Goal: Check status: Check status

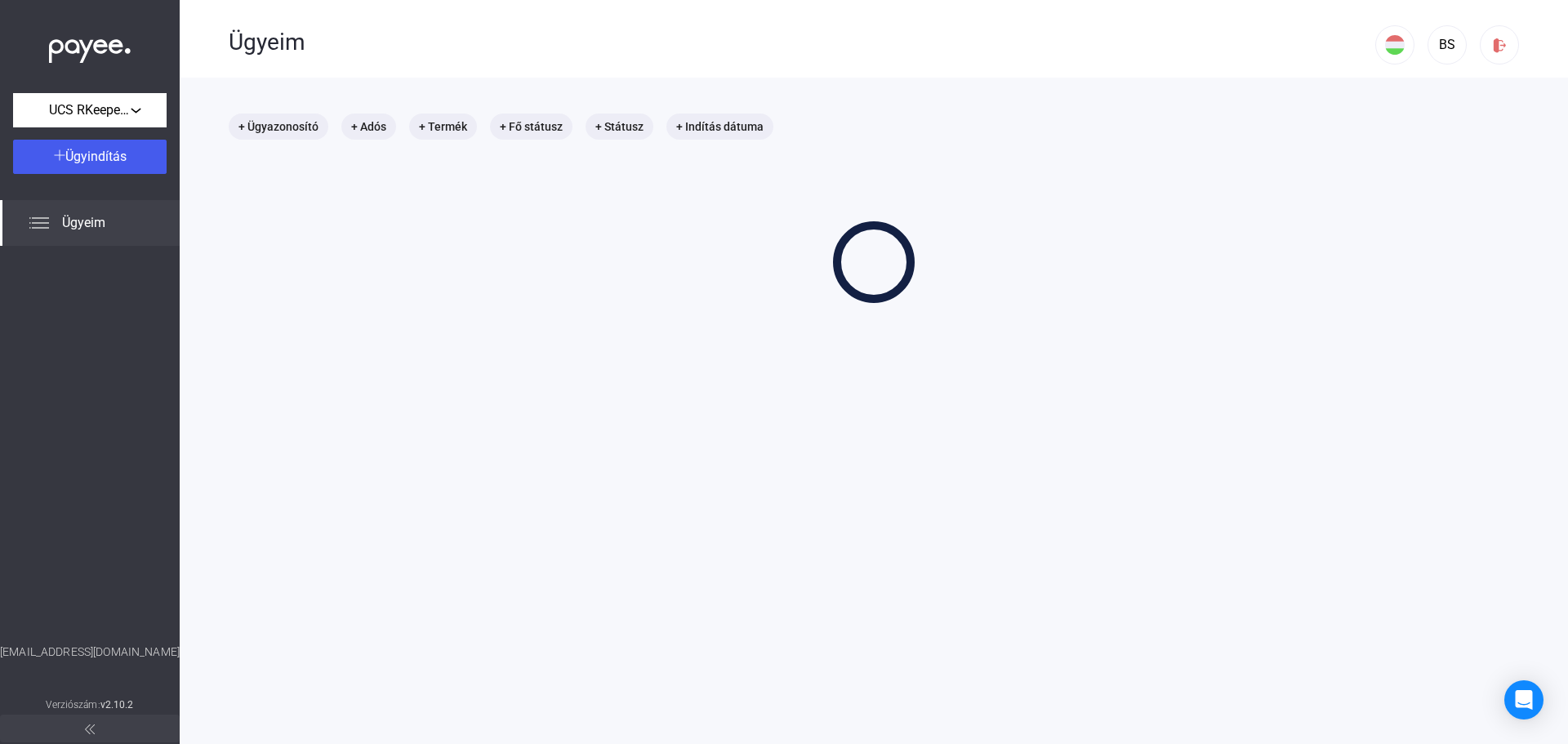
click at [745, 201] on div "+ Ügyazonosító + Adós + Termék + Fő státusz + Státusz + Indítás dátuma" at bounding box center [873, 208] width 1290 height 190
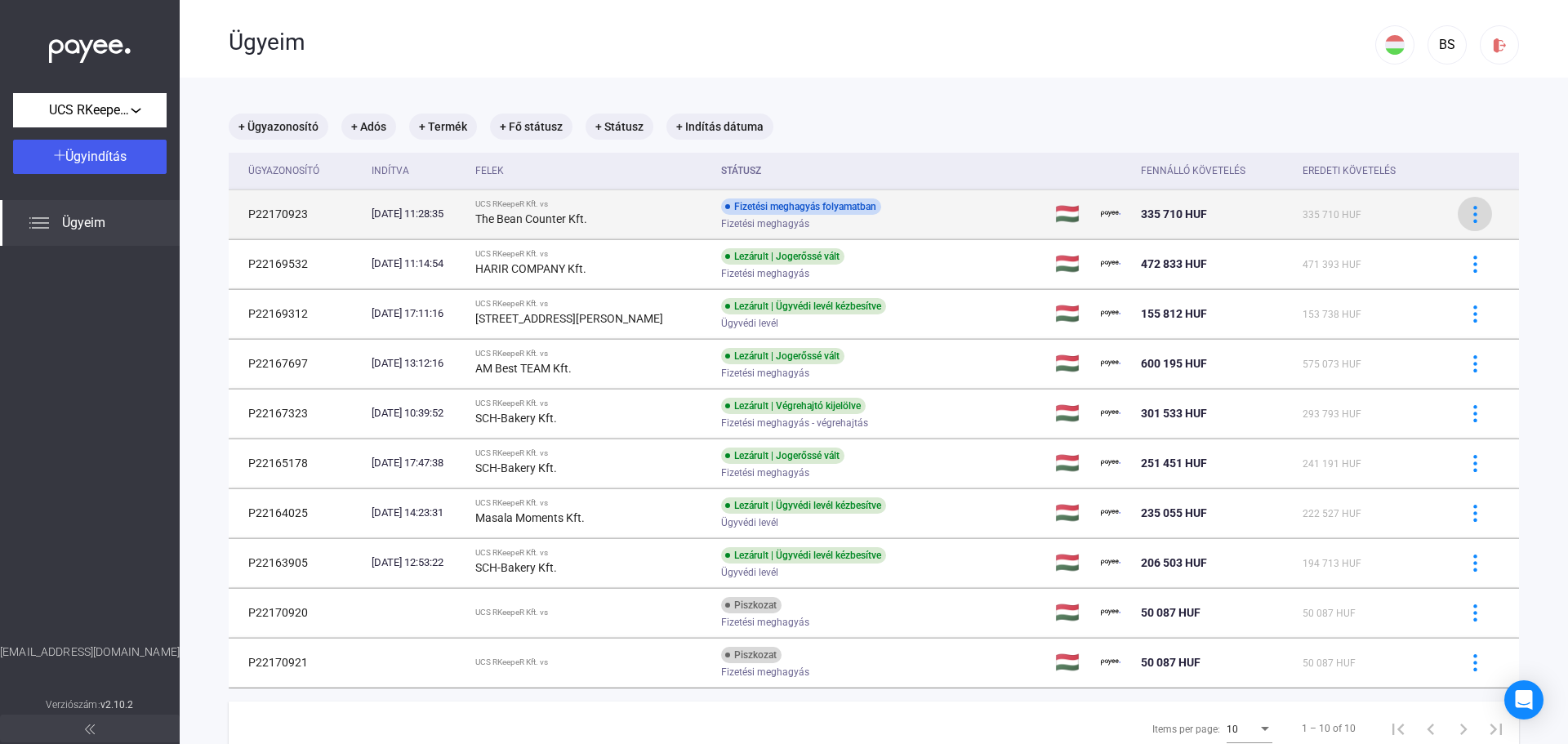
click at [1469, 222] on img at bounding box center [1475, 213] width 17 height 17
click at [279, 212] on div at bounding box center [784, 372] width 1568 height 744
click at [1467, 220] on img at bounding box center [1475, 213] width 17 height 17
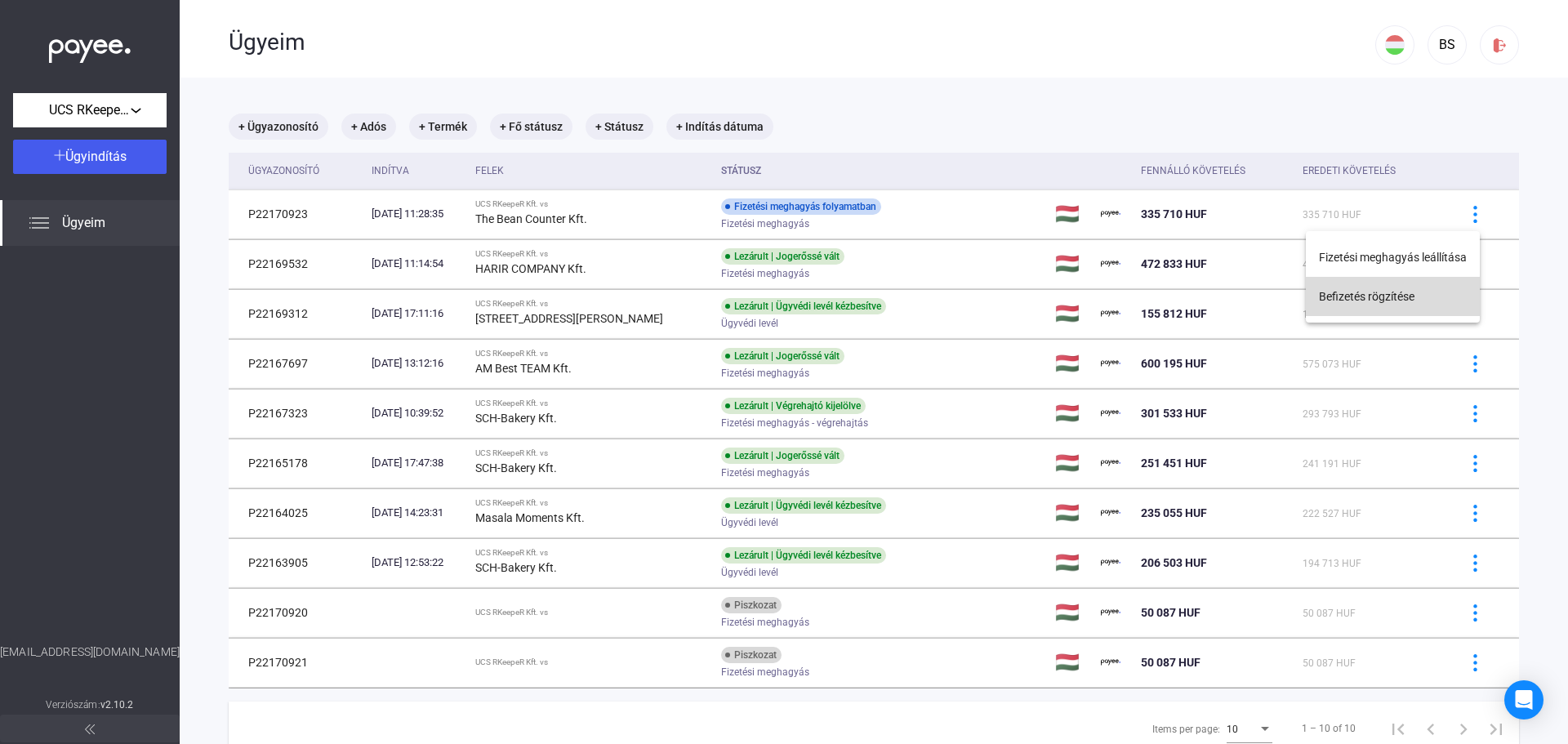
click at [1437, 294] on button "Befizetés rögzítése" at bounding box center [1393, 296] width 174 height 40
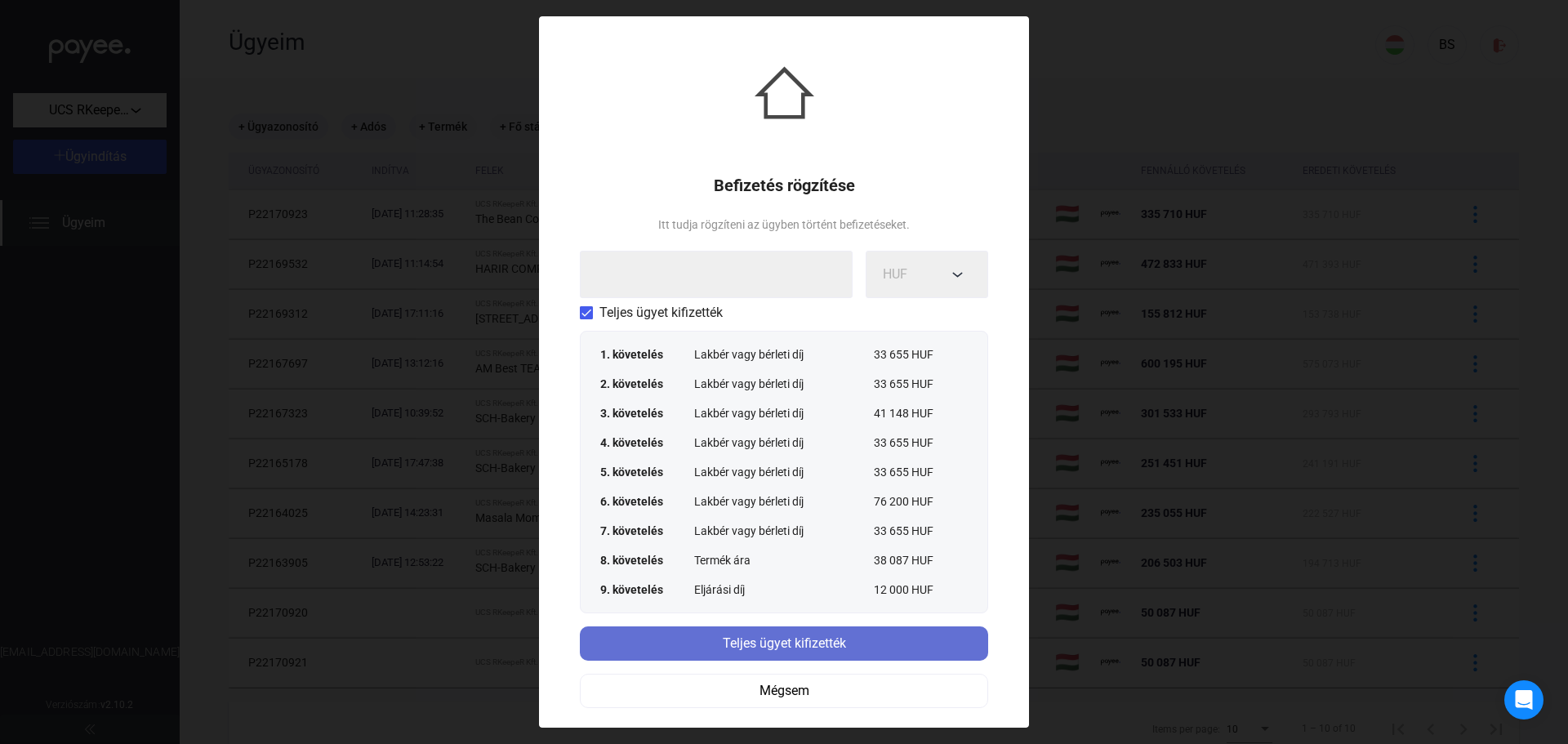
click at [863, 635] on div "Teljes ügyet kifizették" at bounding box center [784, 644] width 398 height 20
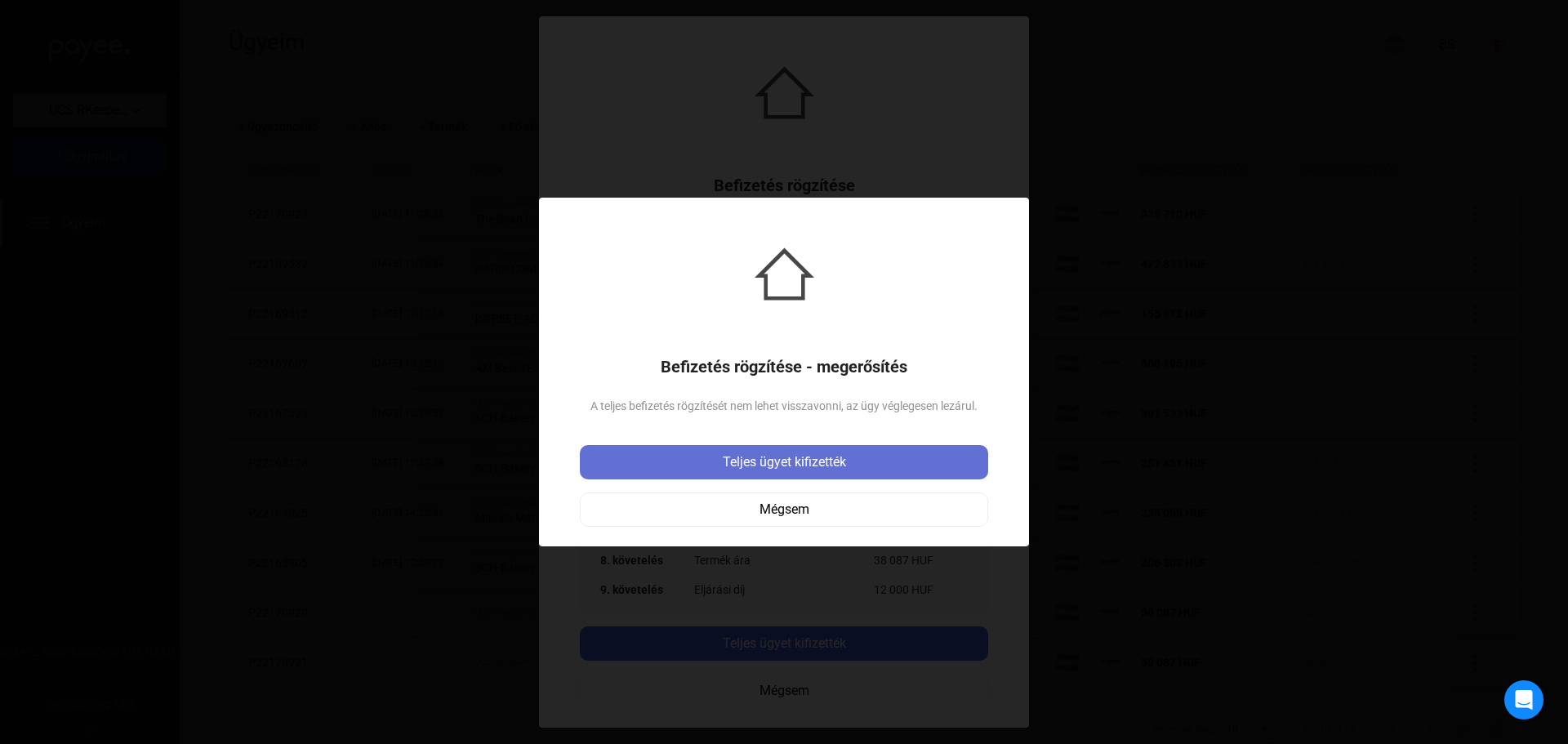
click at [832, 459] on div "Teljes ügyet kifizették" at bounding box center [784, 462] width 398 height 20
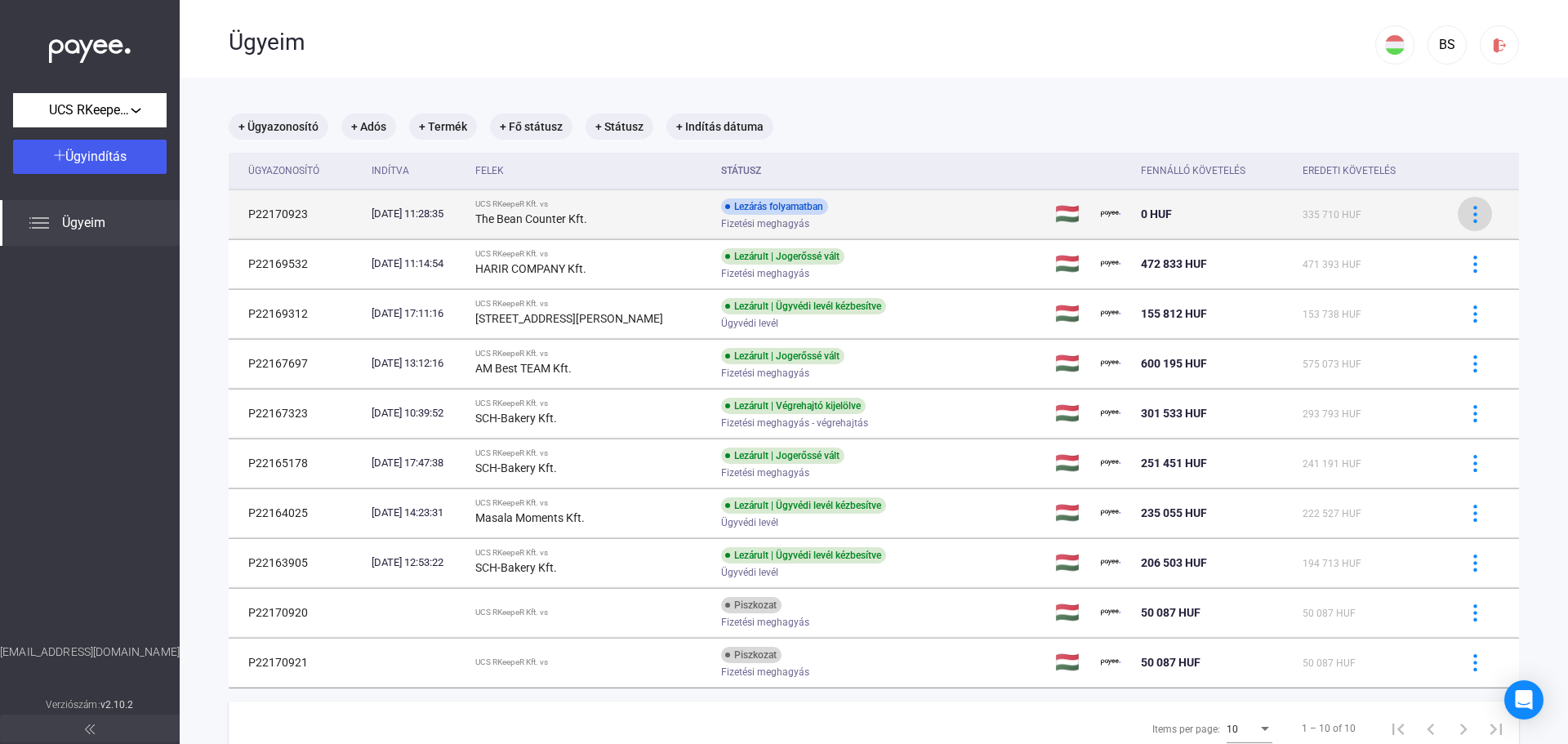
click at [1463, 204] on button at bounding box center [1475, 213] width 35 height 35
click at [834, 207] on div at bounding box center [784, 372] width 1568 height 744
drag, startPoint x: 230, startPoint y: 186, endPoint x: 245, endPoint y: 201, distance: 21.2
click at [233, 193] on table "Ügyazonosító Indítva Felek Státusz Fennálló követelés Eredeti követelés P221709…" at bounding box center [873, 421] width 1290 height 536
click at [277, 221] on td "P22170923" at bounding box center [296, 214] width 136 height 49
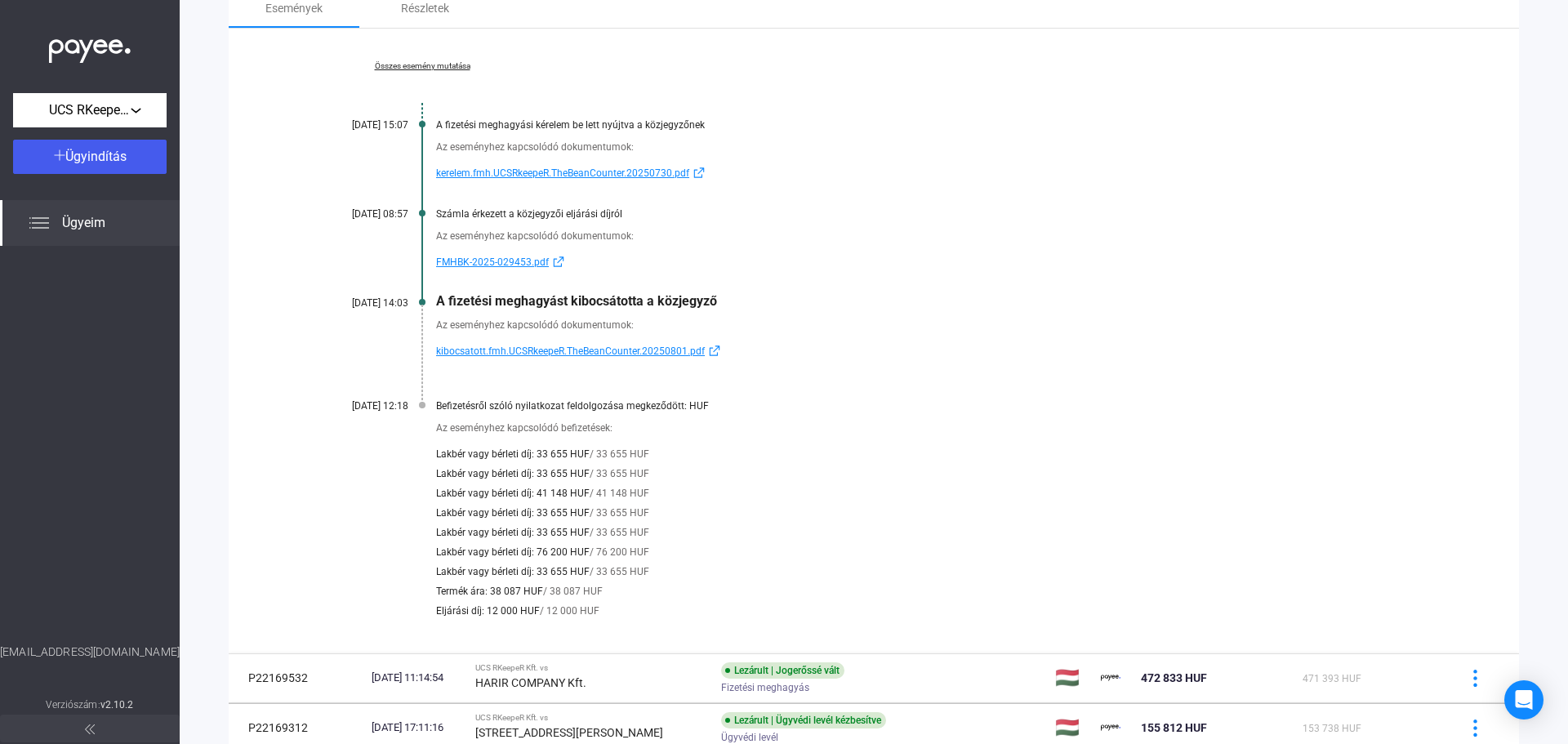
scroll to position [327, 0]
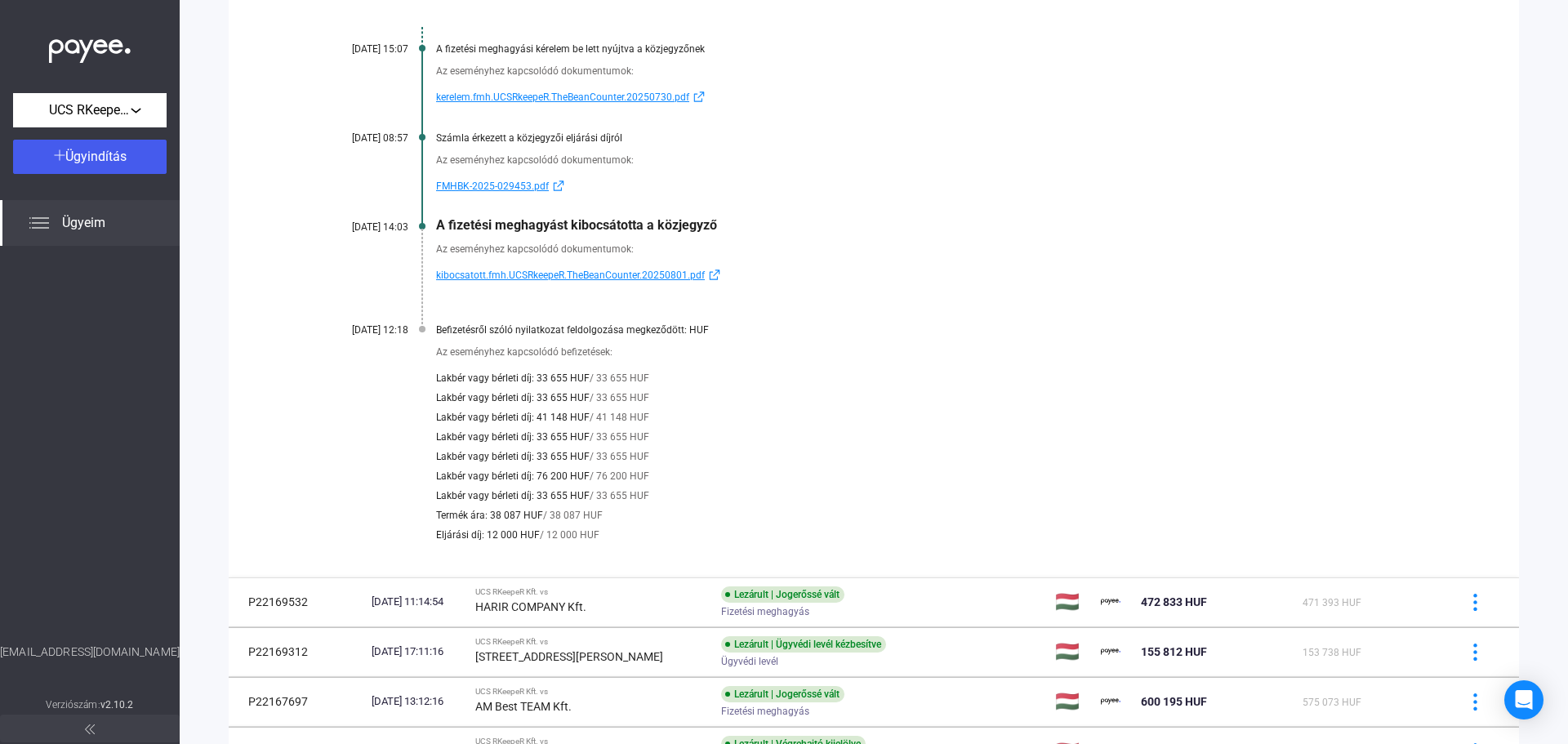
drag, startPoint x: 680, startPoint y: 263, endPoint x: 672, endPoint y: 278, distance: 17.0
click at [678, 266] on div "Az eseményhez kapcsolódó dokumentumok: kibocsatott.fmh.UCSRkeepeR.TheBeanCounte…" at bounding box center [873, 259] width 1127 height 52
click at [672, 278] on span "kibocsatott.fmh.UCSRkeepeR.TheBeanCounter.20250801.pdf" at bounding box center [570, 276] width 269 height 20
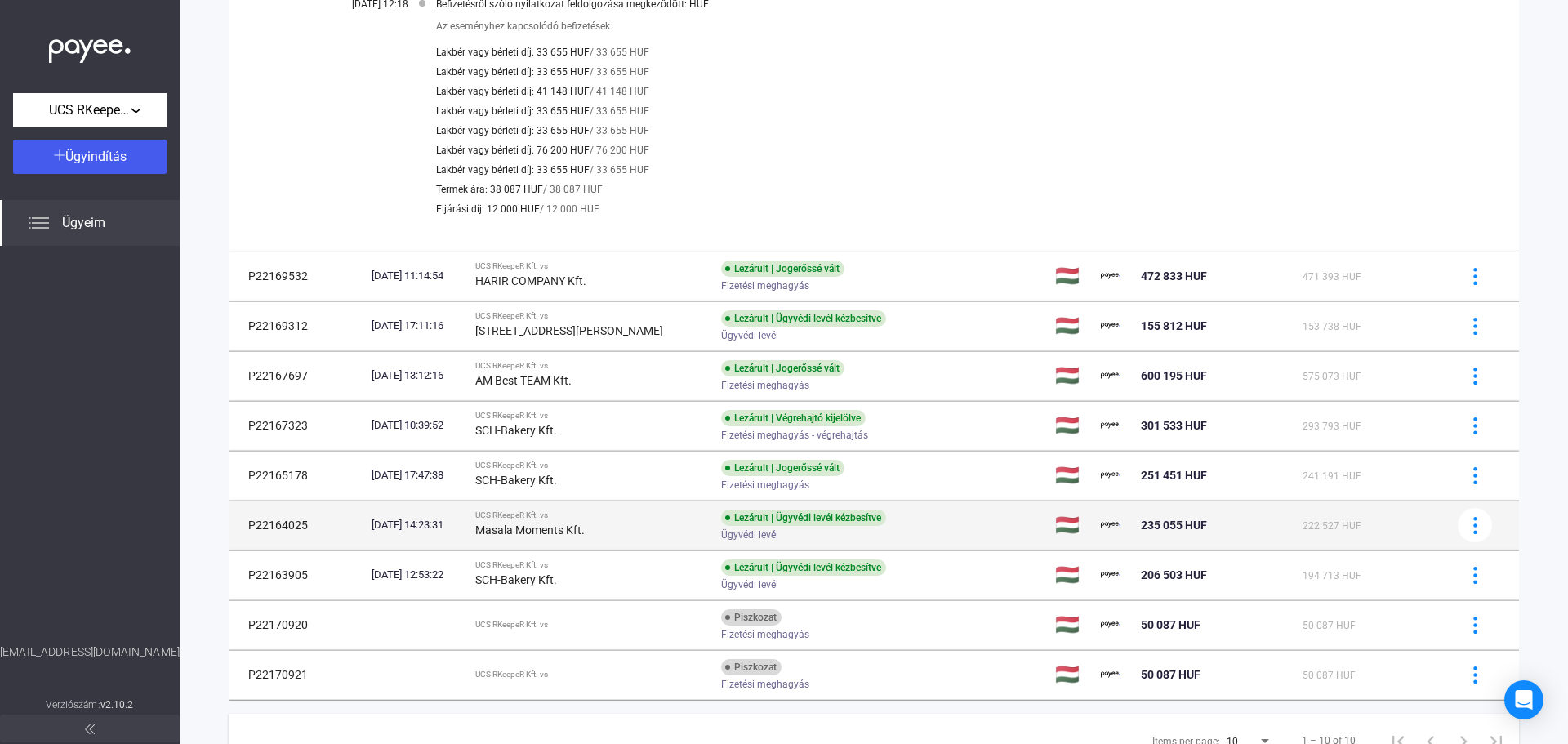
scroll to position [653, 0]
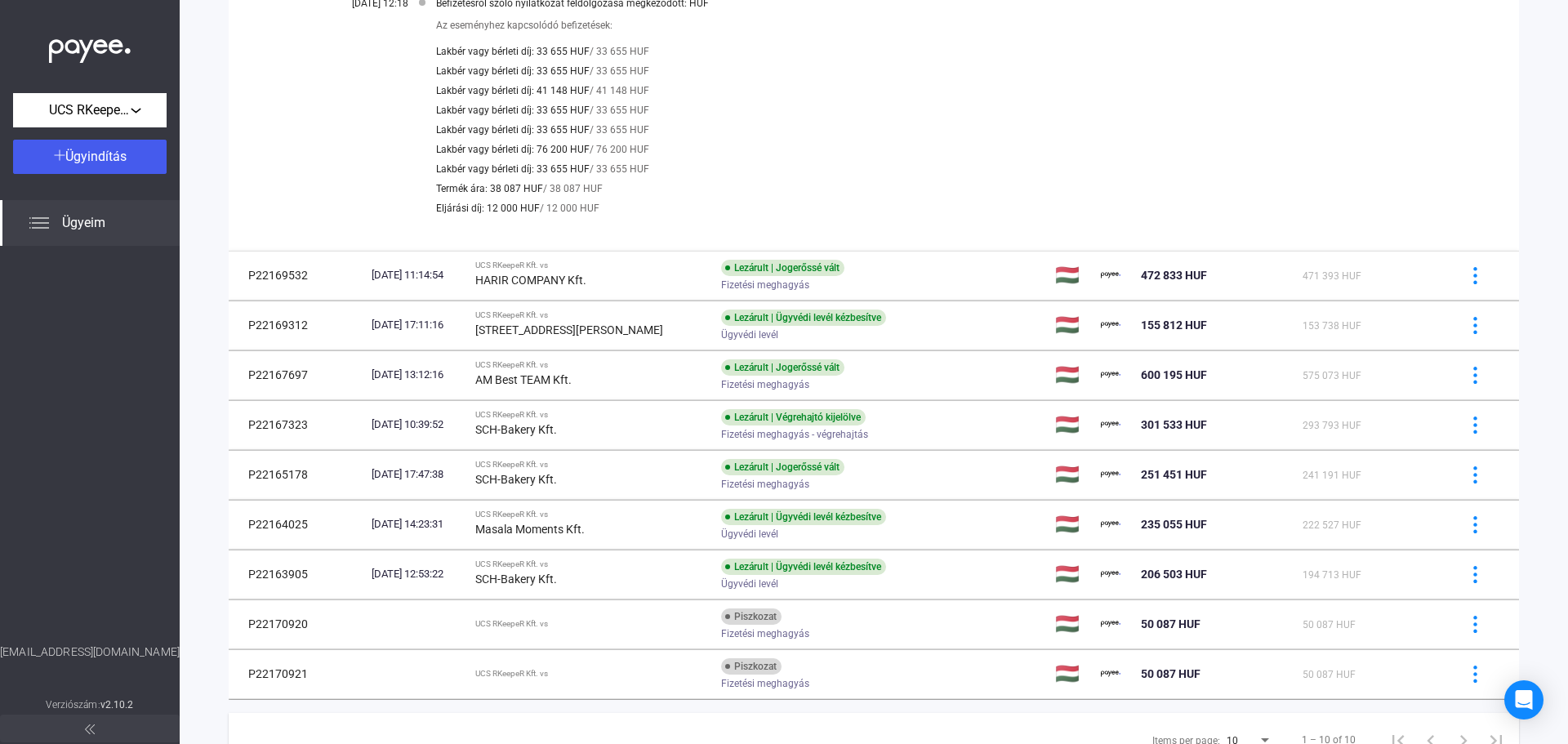
drag, startPoint x: 948, startPoint y: 323, endPoint x: 964, endPoint y: 144, distance: 179.7
click at [964, 144] on div "Lakbér vagy bérleti díj: 76 200 HUF / 76 200 HUF" at bounding box center [937, 149] width 1002 height 20
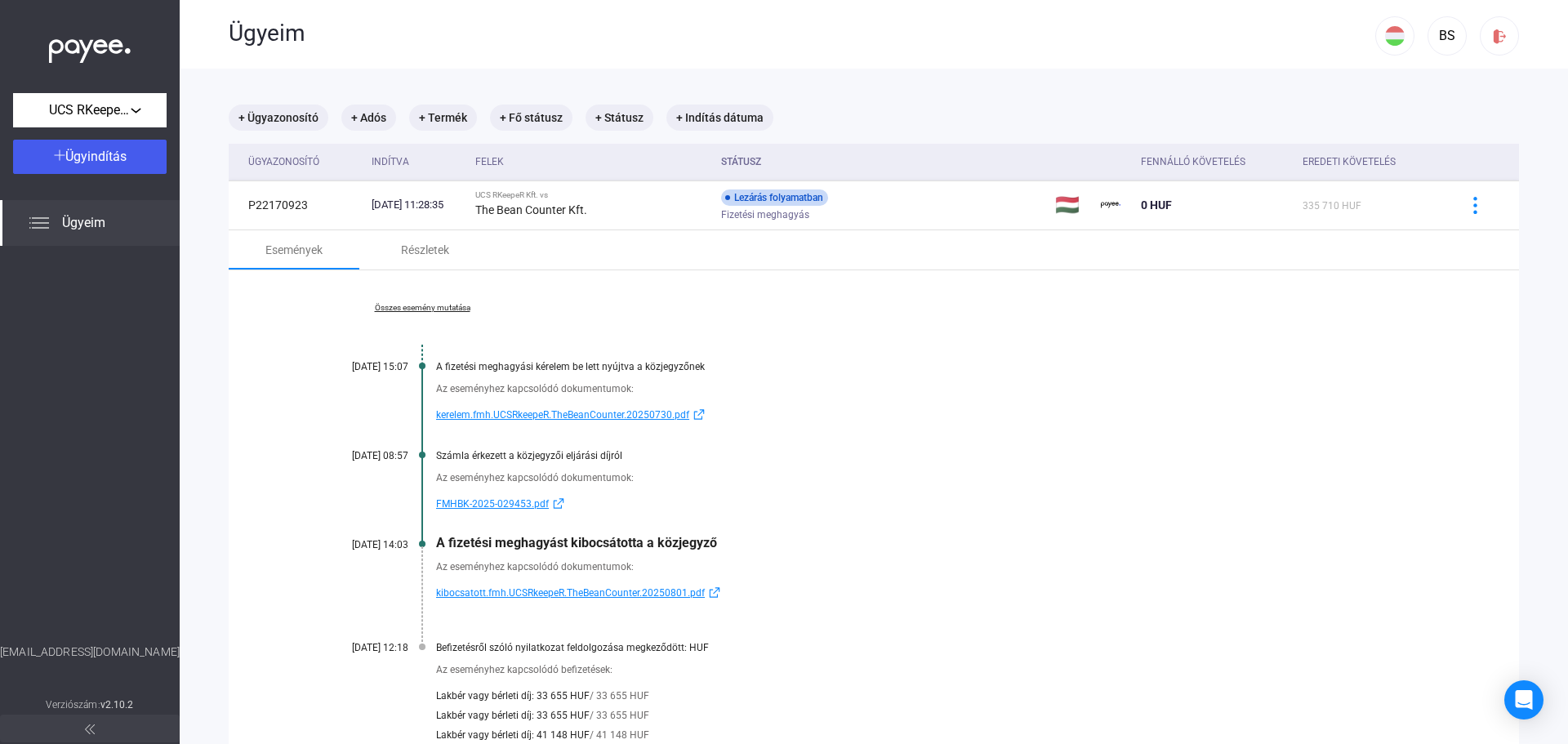
scroll to position [0, 0]
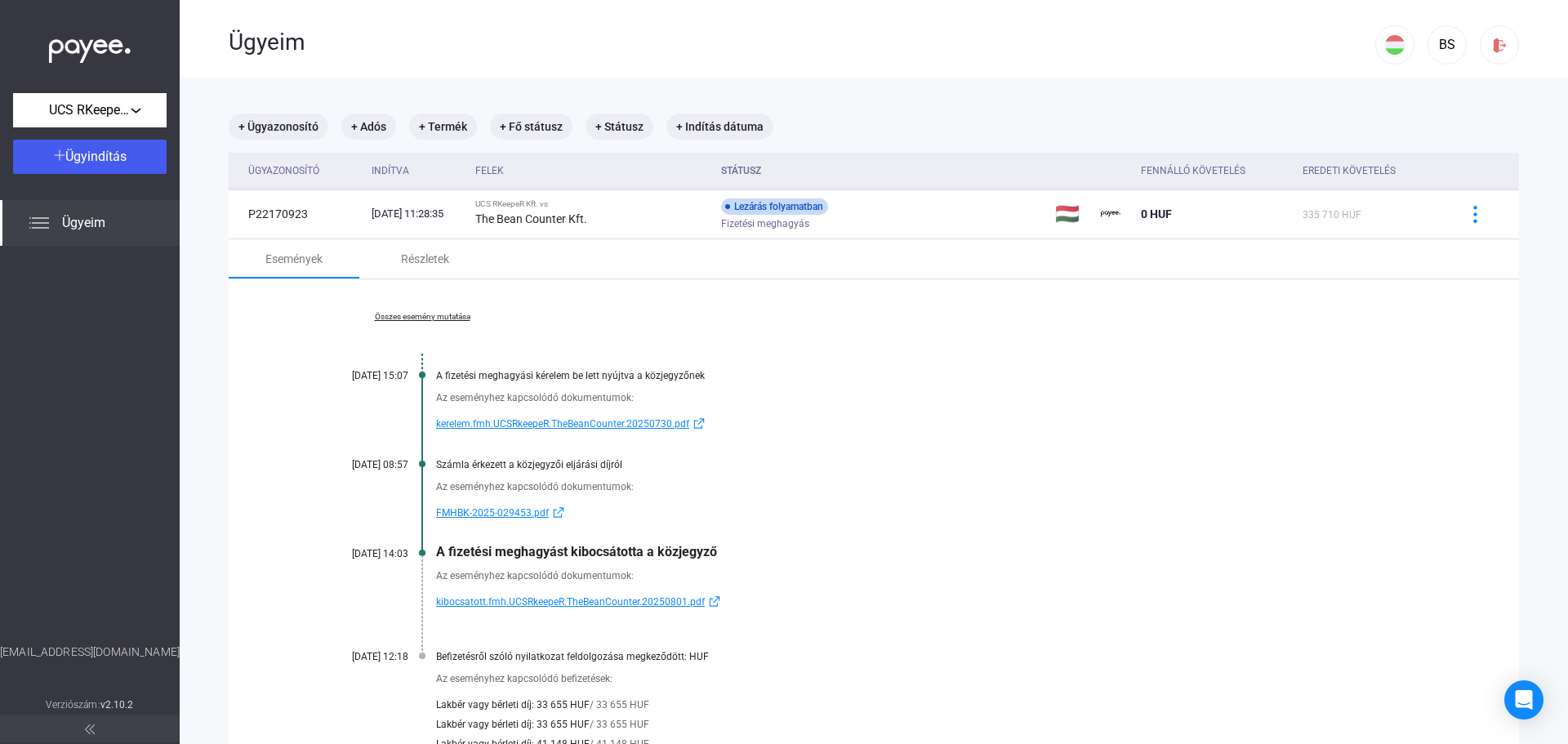
click at [124, 214] on div "Ügyeim" at bounding box center [90, 223] width 180 height 45
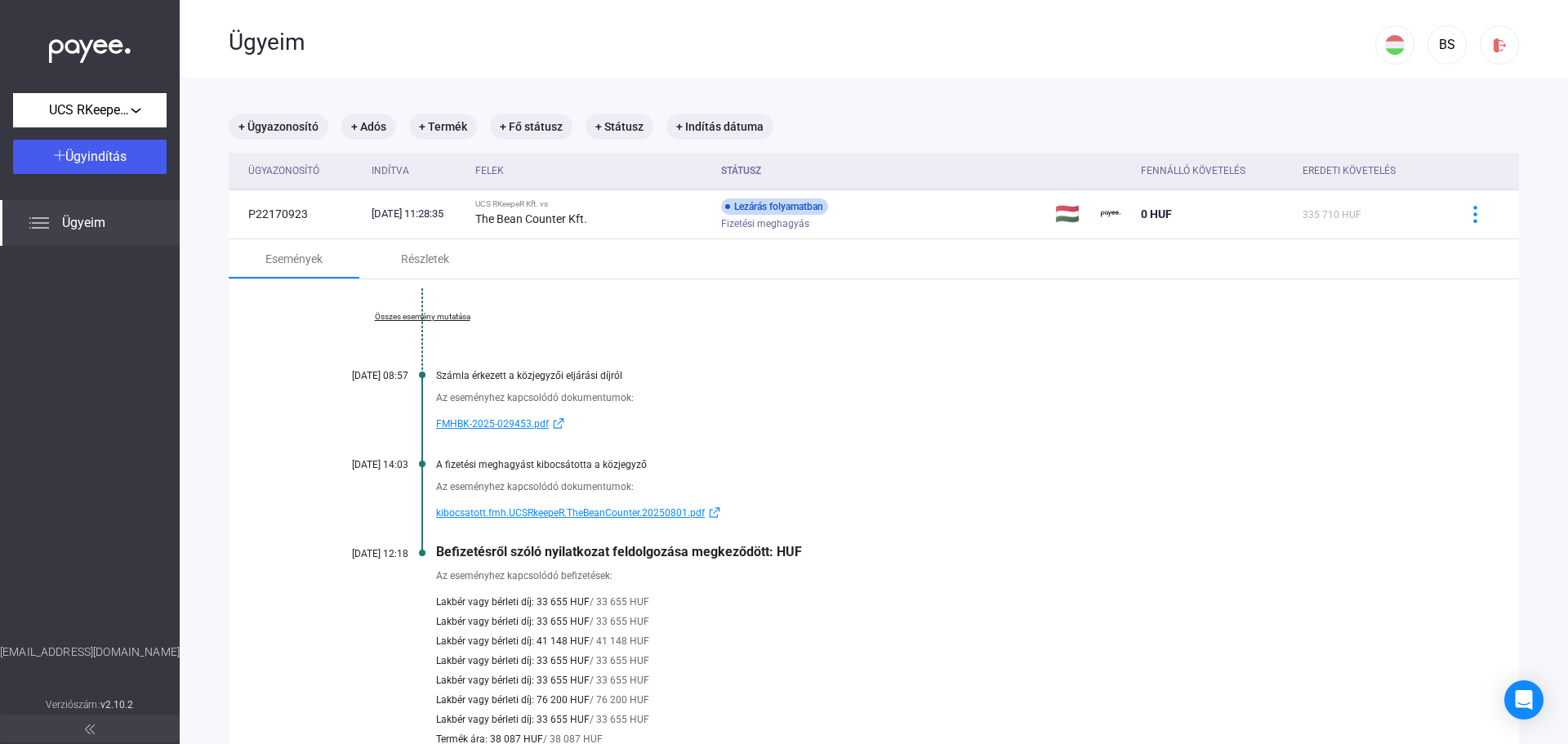
click at [68, 222] on span "Ügyeim" at bounding box center [84, 223] width 43 height 20
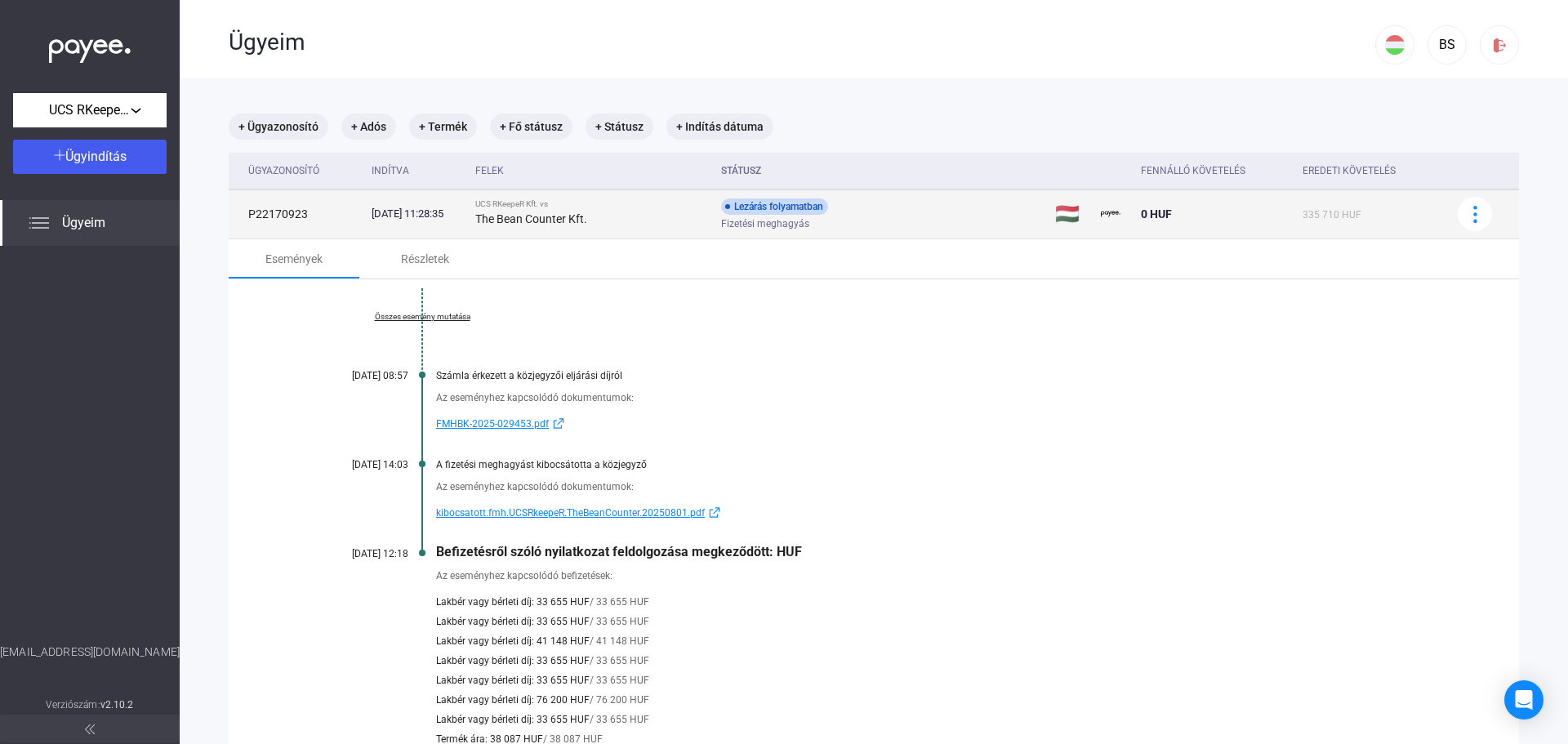
click at [303, 223] on td "P22170923" at bounding box center [296, 214] width 136 height 49
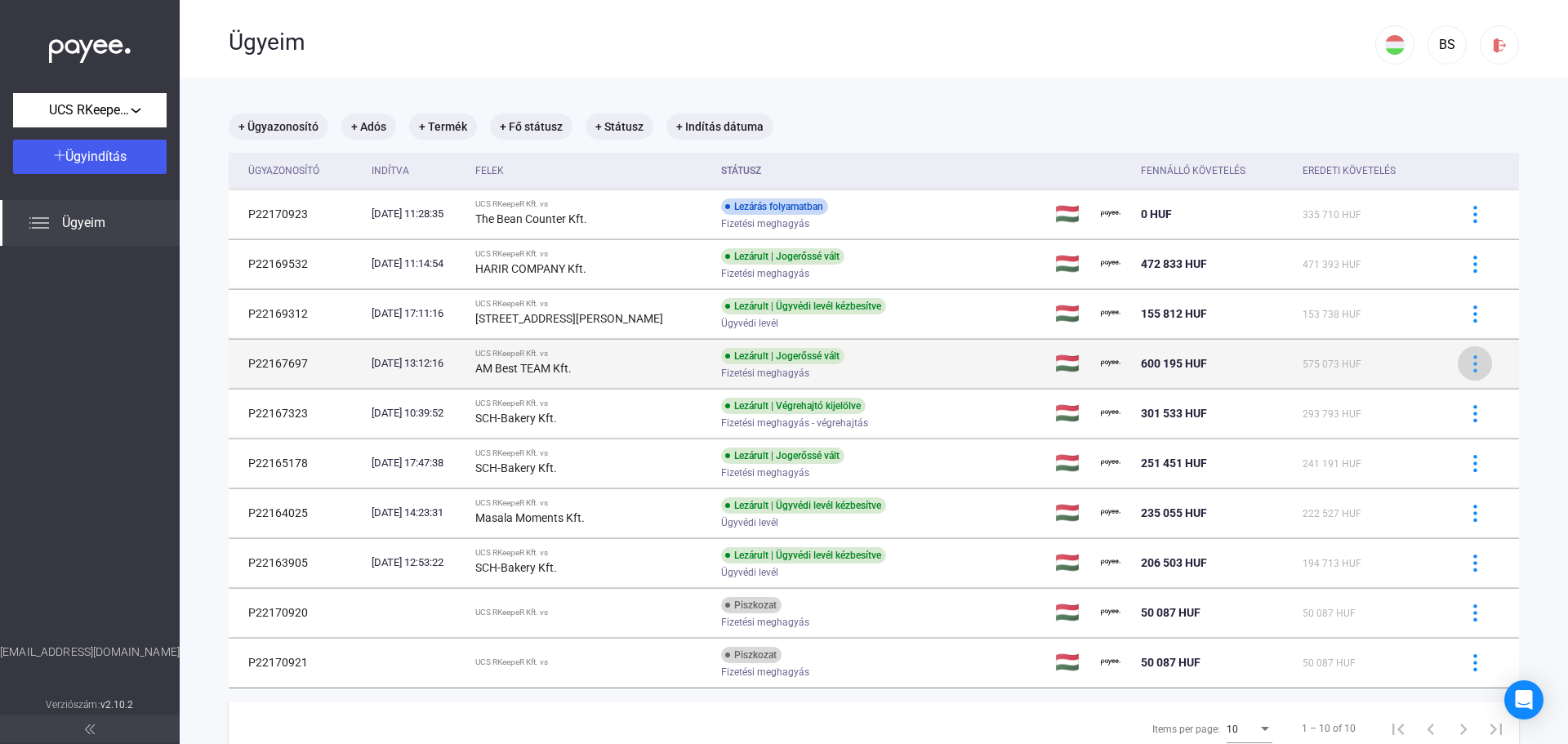
click at [1467, 369] on img at bounding box center [1475, 364] width 17 height 17
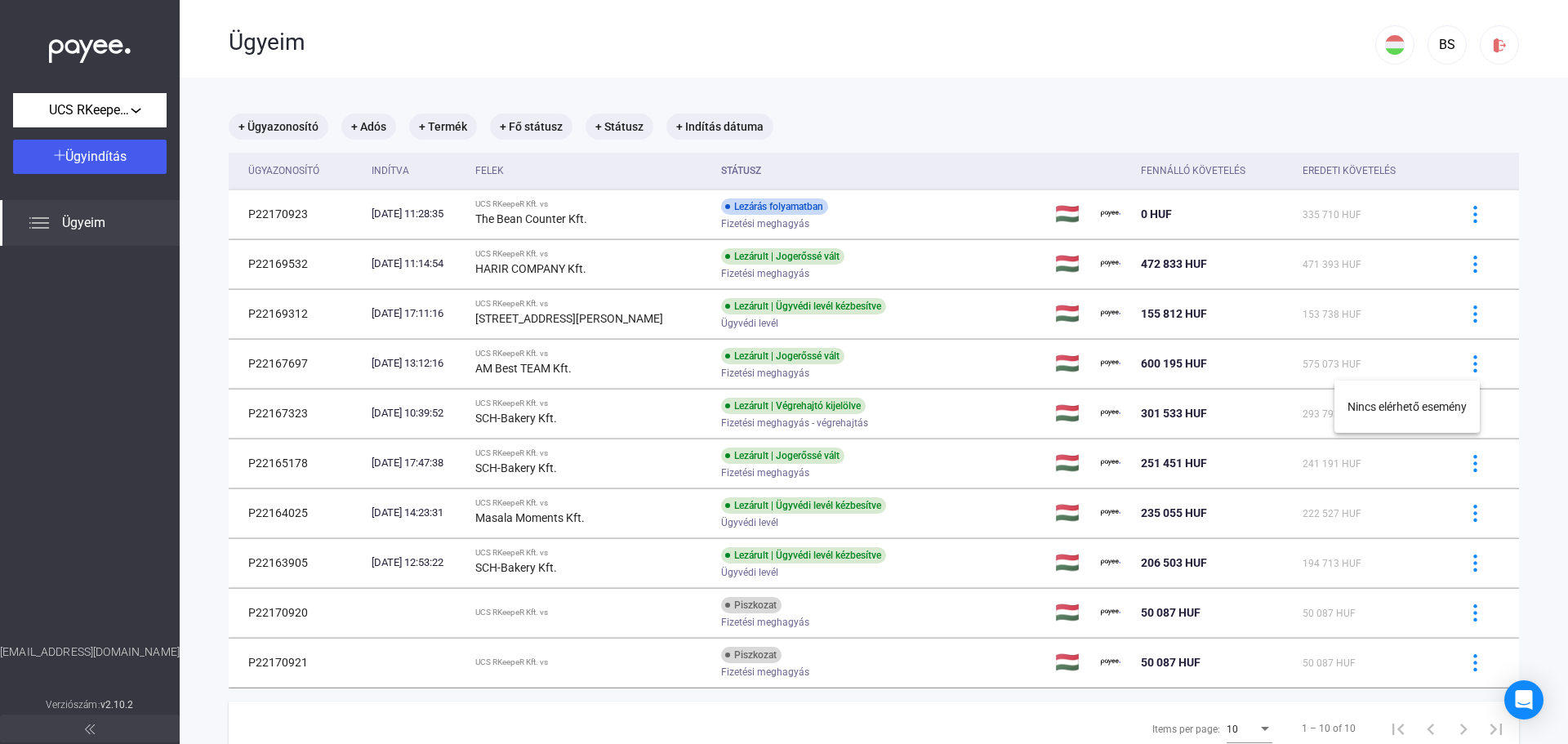
click at [1294, 352] on div at bounding box center [784, 372] width 1568 height 744
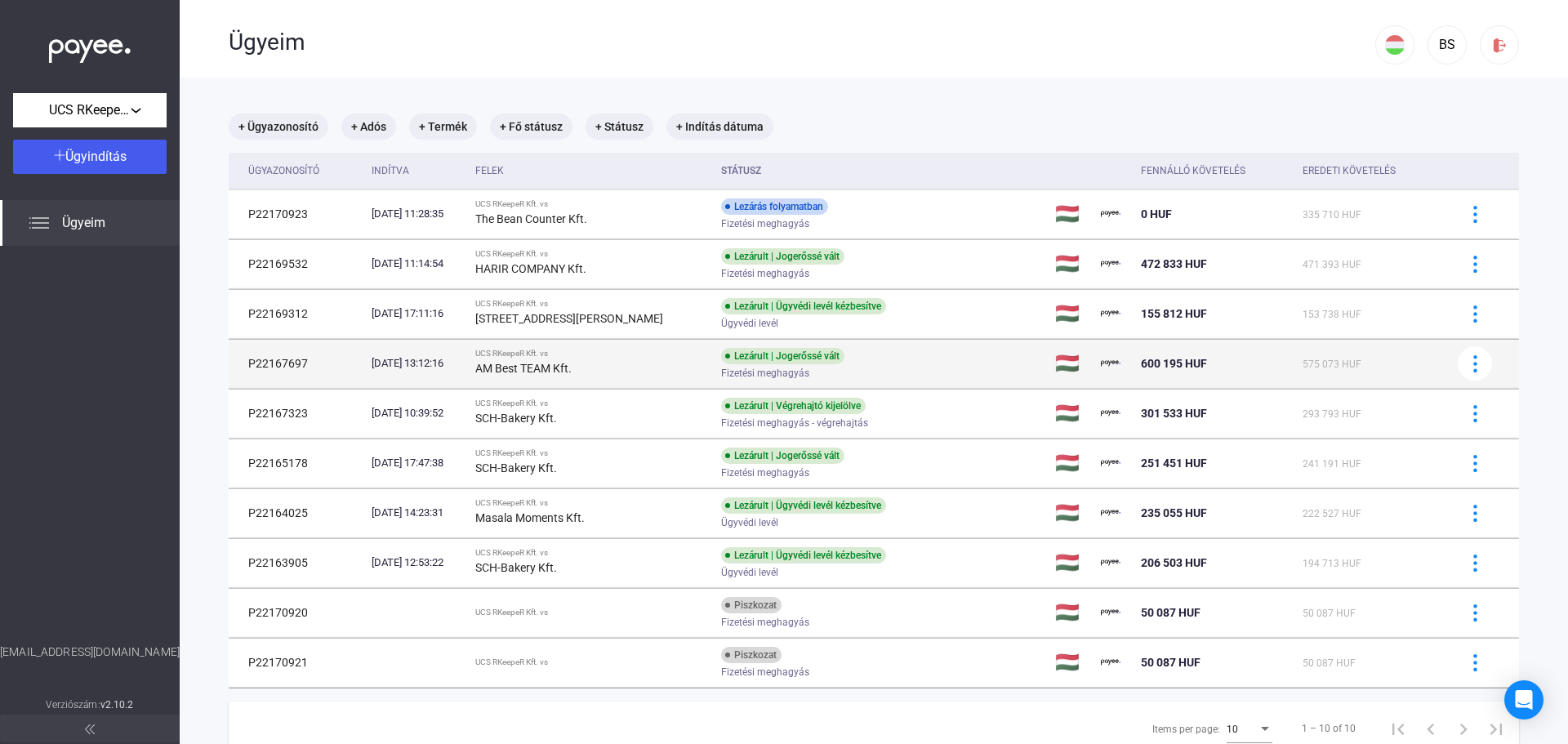
click at [1303, 365] on span "575 073 HUF" at bounding box center [1333, 365] width 59 height 12
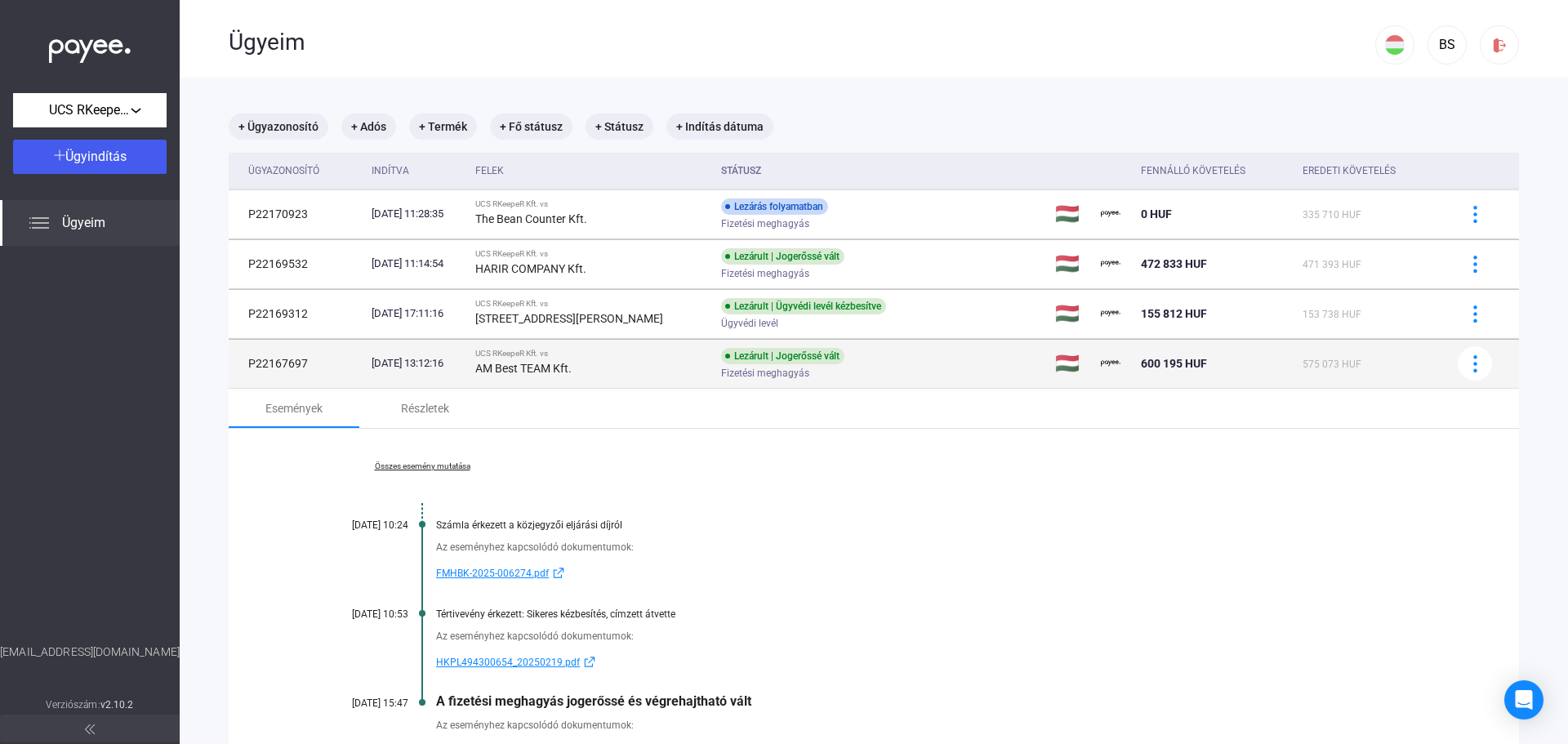
click at [1303, 366] on span "575 073 HUF" at bounding box center [1333, 365] width 59 height 12
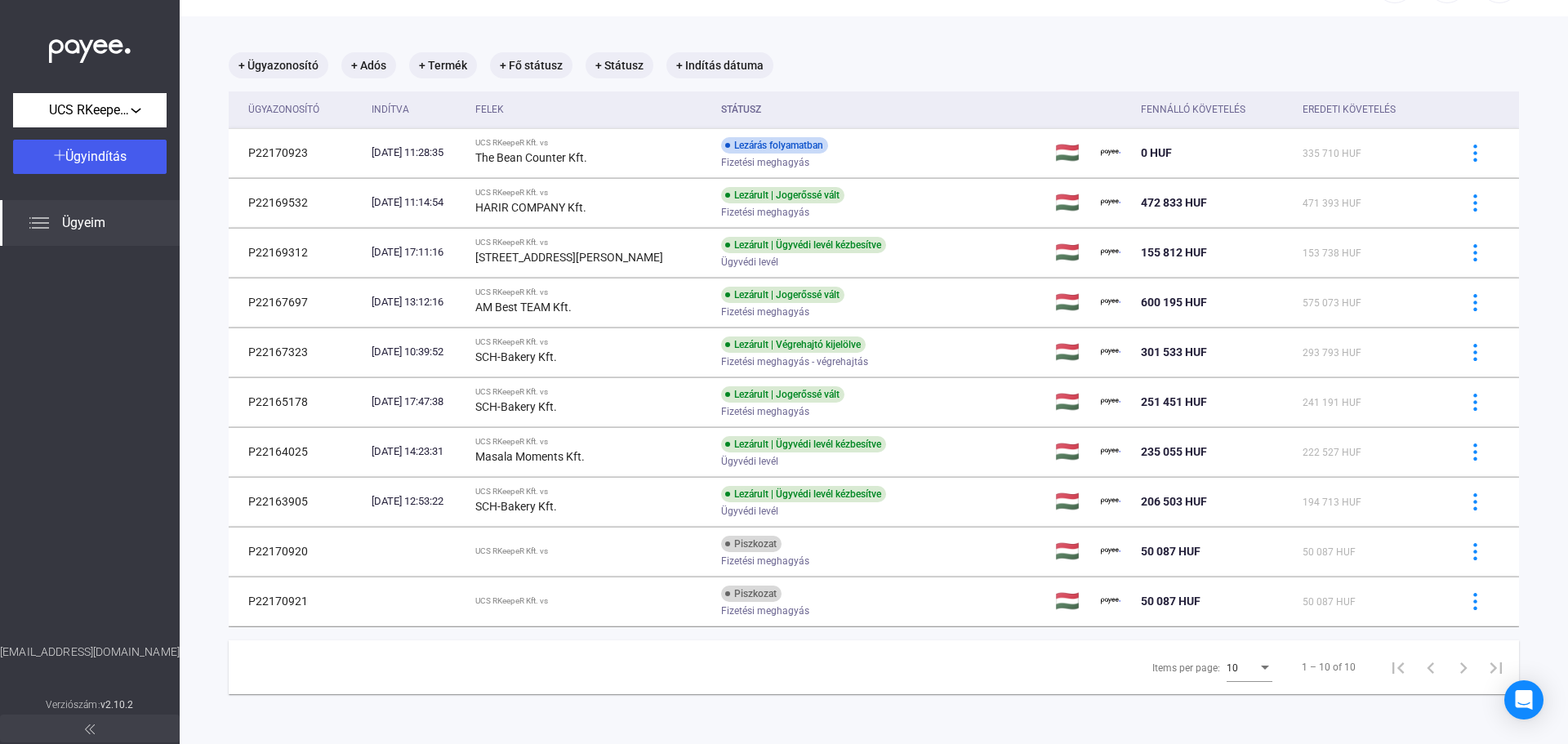
scroll to position [78, 0]
